Goal: Information Seeking & Learning: Learn about a topic

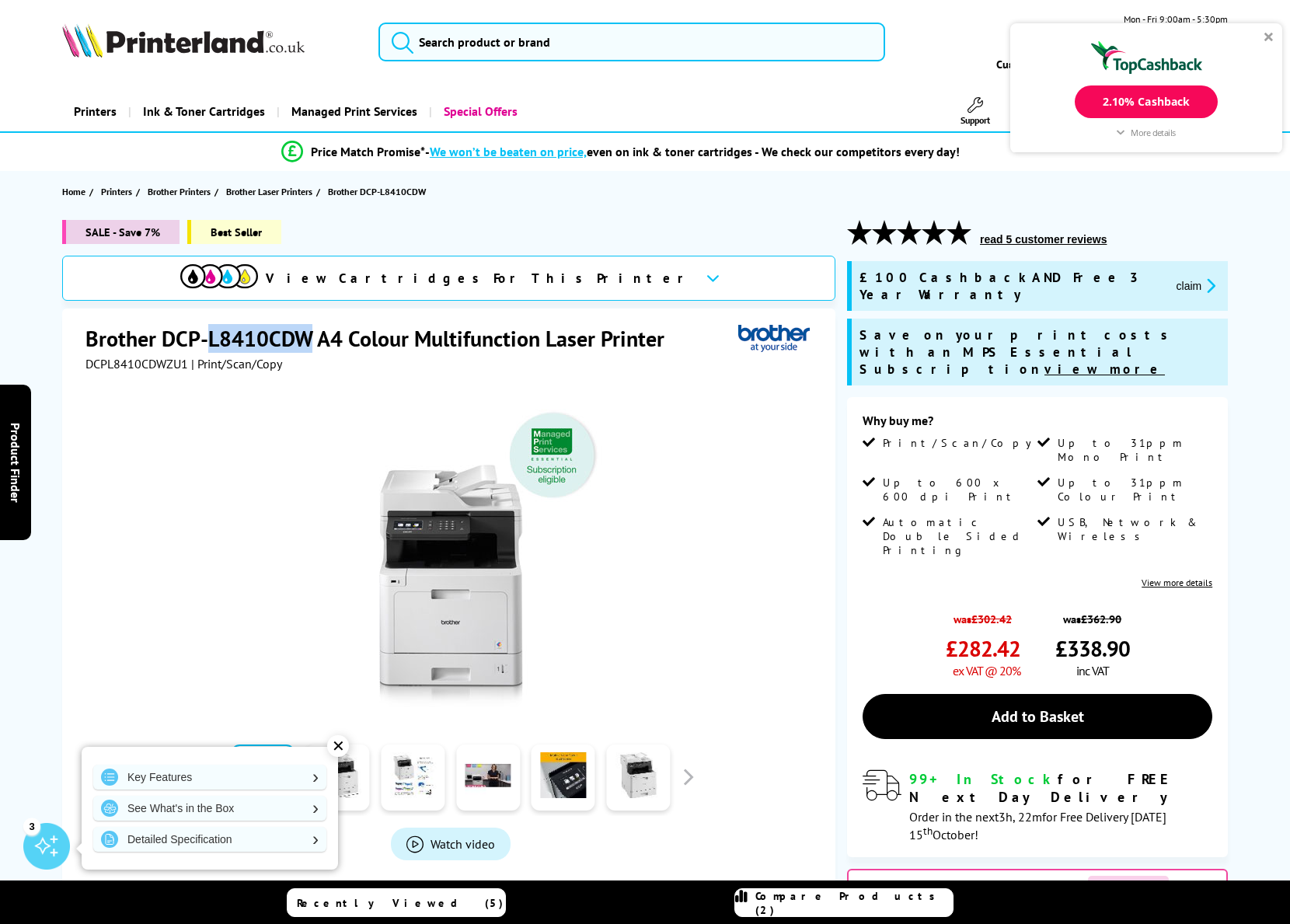
drag, startPoint x: 309, startPoint y: 340, endPoint x: 208, endPoint y: 347, distance: 101.2
click at [208, 347] on h1 "Brother DCP-L8410CDW A4 Colour Multifunction Laser Printer" at bounding box center [382, 339] width 594 height 29
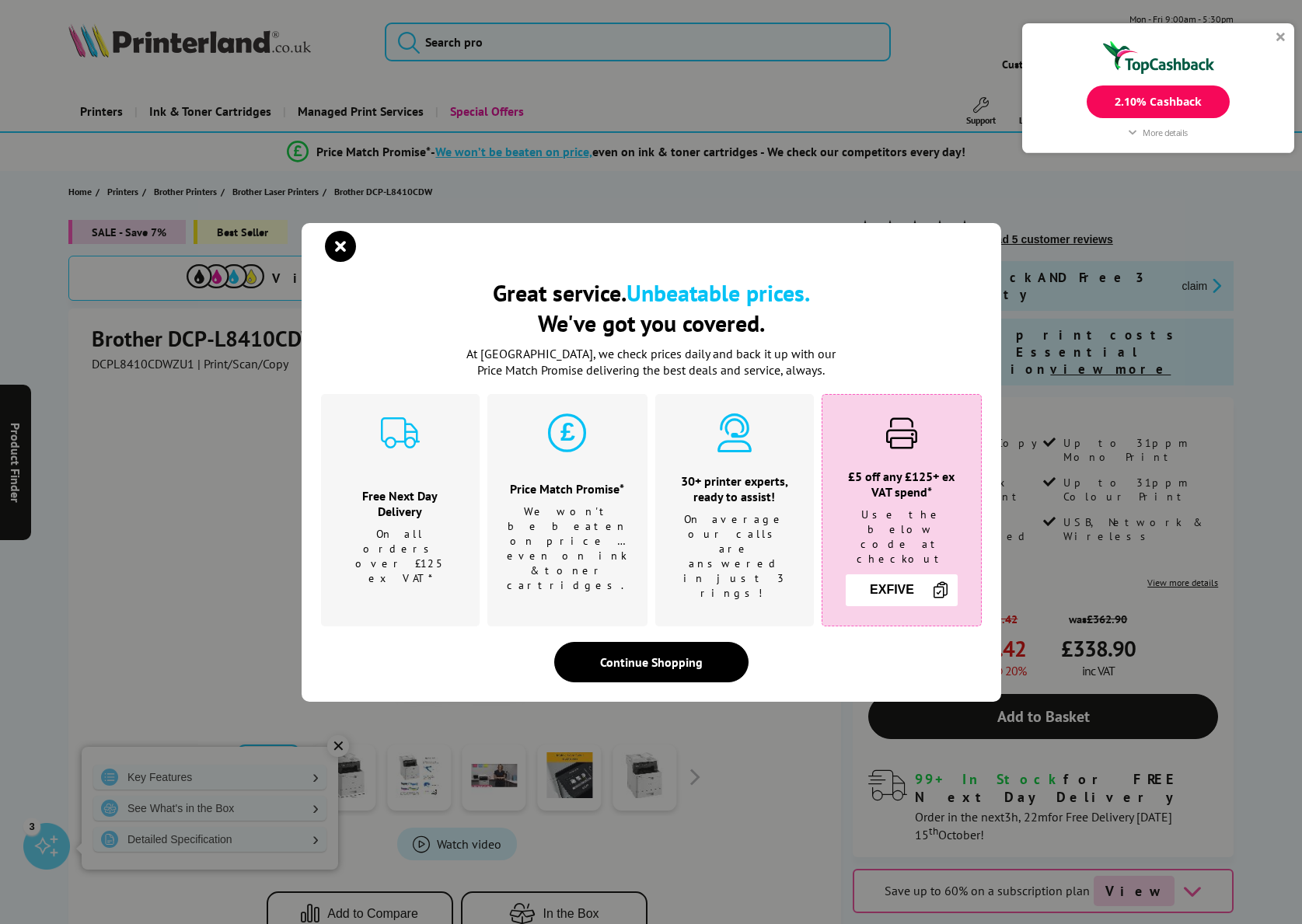
drag, startPoint x: 215, startPoint y: 343, endPoint x: 347, endPoint y: 256, distance: 158.1
click at [347, 256] on icon "close modal" at bounding box center [340, 246] width 31 height 31
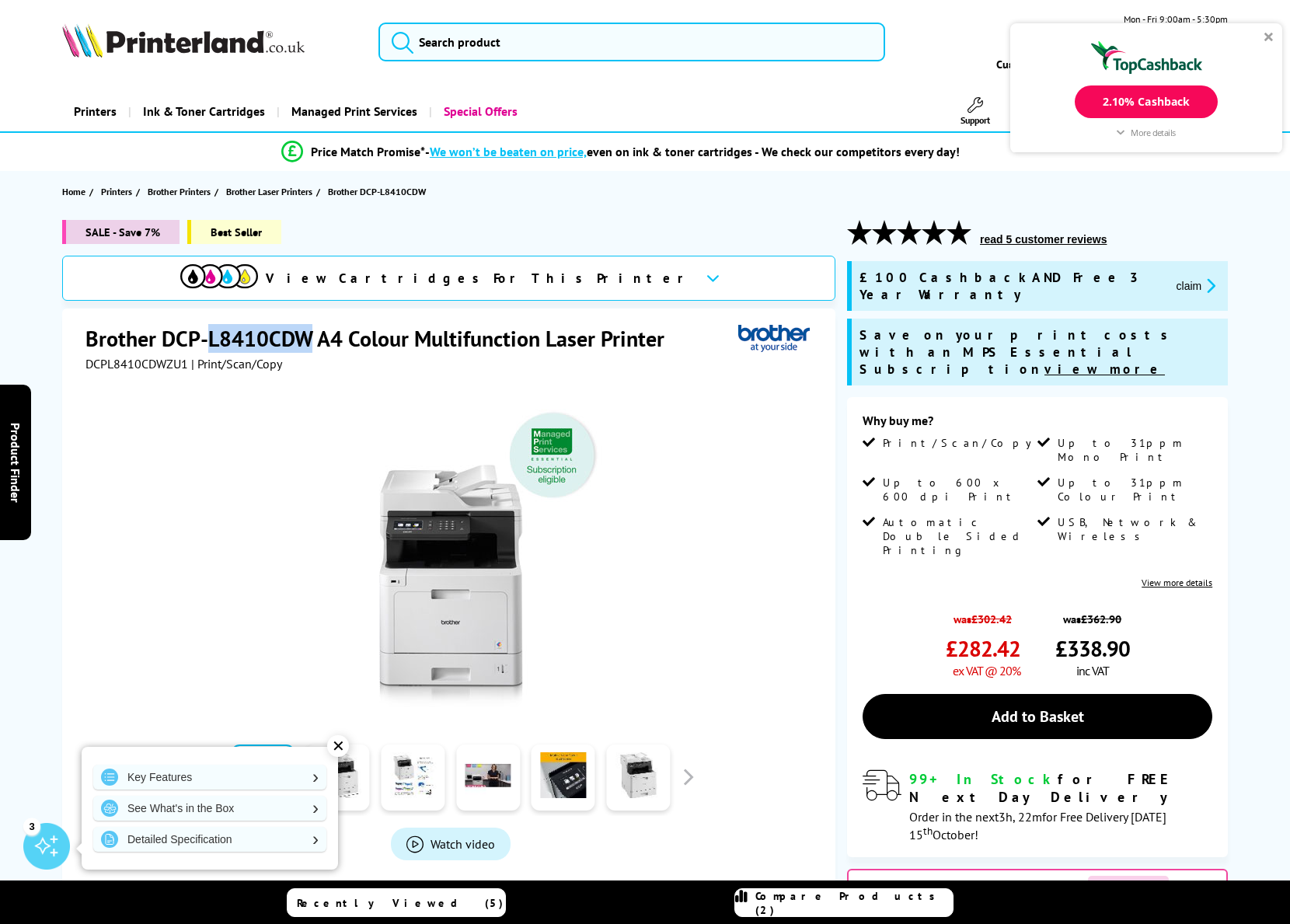
drag, startPoint x: 307, startPoint y: 339, endPoint x: 212, endPoint y: 342, distance: 95.0
click at [212, 342] on h1 "Brother DCP-L8410CDW A4 Colour Multifunction Laser Printer" at bounding box center [382, 339] width 594 height 29
